Goal: Transaction & Acquisition: Purchase product/service

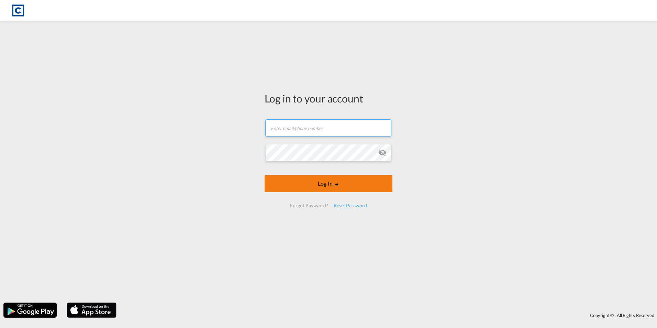
type input "[PERSON_NAME][EMAIL_ADDRESS][PERSON_NAME][DOMAIN_NAME]"
click at [323, 181] on button "Log In" at bounding box center [328, 183] width 128 height 17
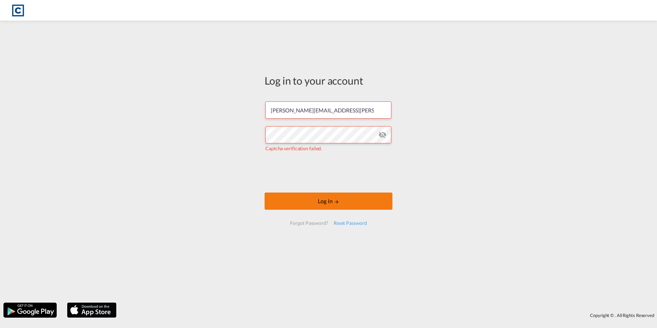
click at [307, 204] on button "Log In" at bounding box center [328, 200] width 128 height 17
click at [301, 201] on button "Log In" at bounding box center [328, 200] width 128 height 17
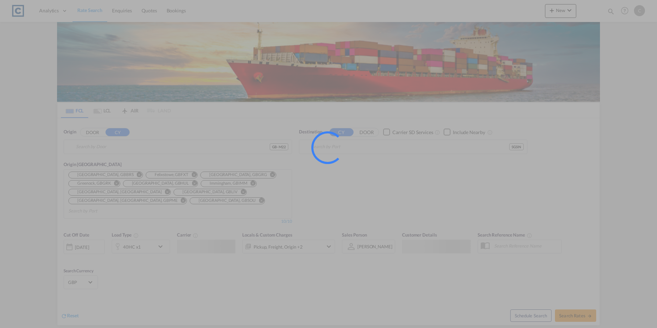
type input "GB-M22, [GEOGRAPHIC_DATA]"
type input "[GEOGRAPHIC_DATA], SGSIN"
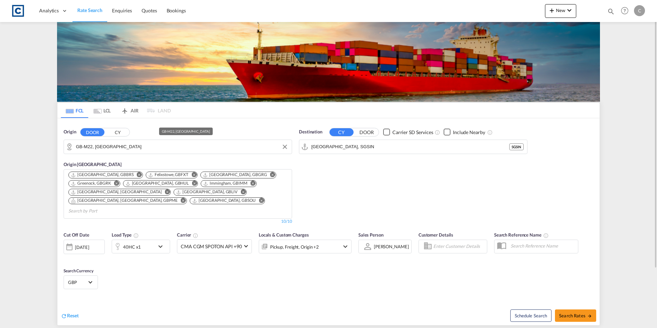
click at [203, 147] on input "GB-M22, [GEOGRAPHIC_DATA]" at bounding box center [182, 147] width 212 height 10
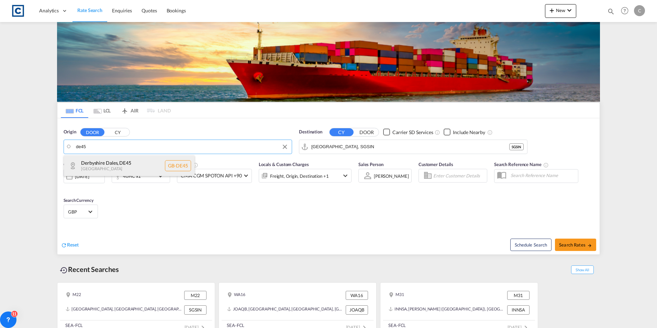
click at [136, 160] on div "Derbyshire Dales , DE45 [GEOGRAPHIC_DATA] [GEOGRAPHIC_DATA]-DE45" at bounding box center [129, 165] width 131 height 21
type input "GB-DE45, [GEOGRAPHIC_DATA] Dales"
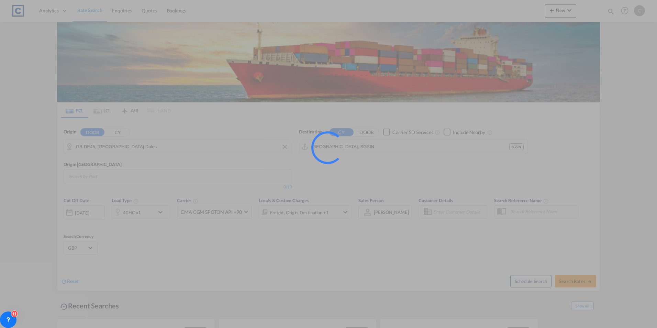
click at [385, 147] on div at bounding box center [328, 164] width 657 height 328
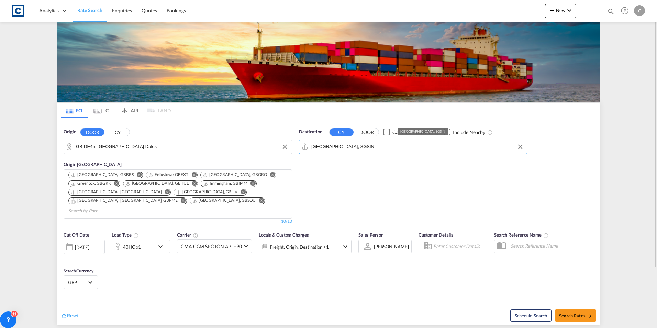
click at [372, 151] on input "[GEOGRAPHIC_DATA], SGSIN" at bounding box center [417, 147] width 212 height 10
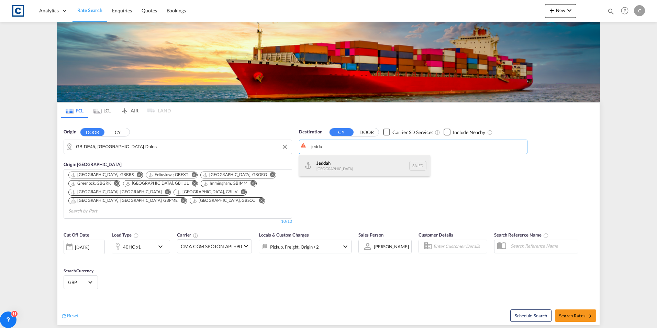
click at [341, 166] on div "Jedda h [GEOGRAPHIC_DATA] SAJED" at bounding box center [364, 165] width 131 height 21
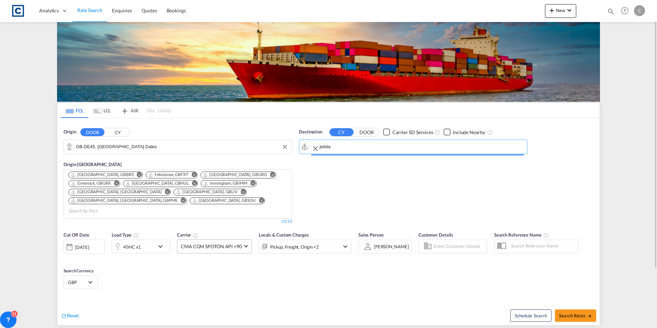
type input "Jeddah, SAJED"
click at [166, 242] on md-icon "icon-chevron-down" at bounding box center [162, 246] width 12 height 8
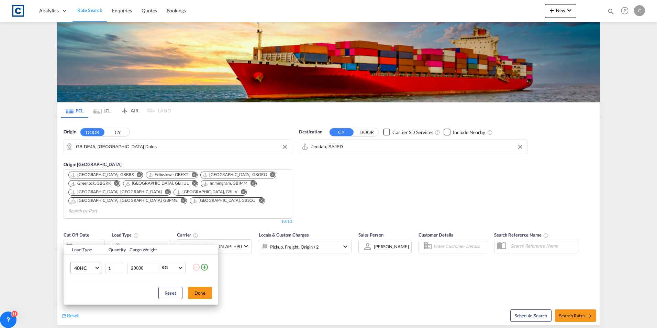
click at [99, 266] on span "Choose: \a40HC" at bounding box center [97, 267] width 4 height 4
click at [87, 234] on md-option "20GP" at bounding box center [92, 235] width 47 height 16
drag, startPoint x: 202, startPoint y: 291, endPoint x: 279, endPoint y: 284, distance: 77.3
click at [203, 291] on button "Done" at bounding box center [200, 292] width 24 height 12
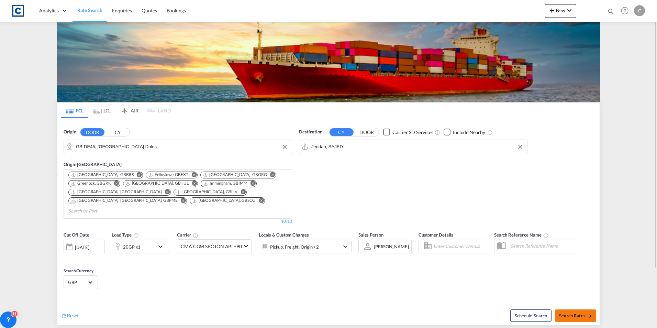
click at [587, 313] on md-icon "icon-arrow-right" at bounding box center [589, 315] width 5 height 5
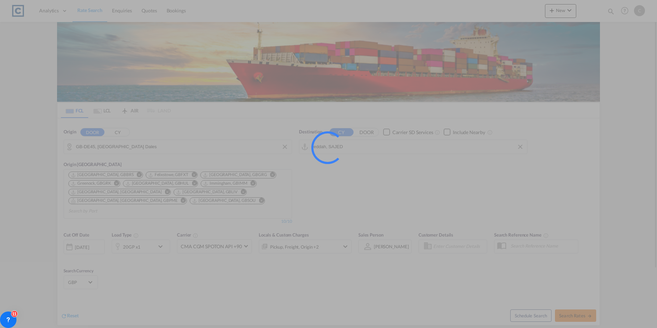
type input "DE45 to SAJED / [DATE]"
